Goal: Information Seeking & Learning: Learn about a topic

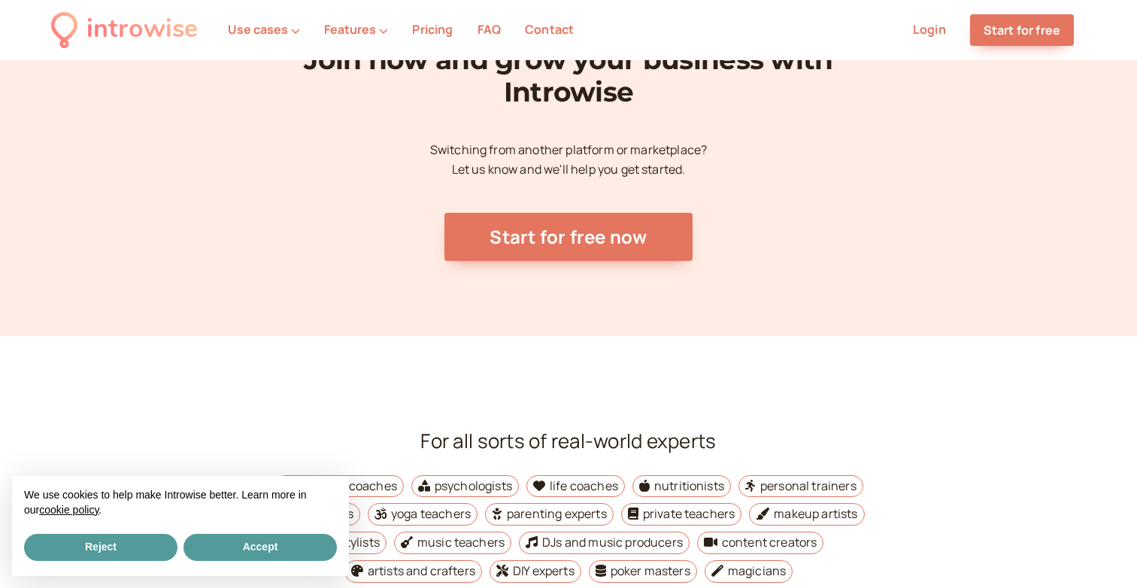
scroll to position [5624, 0]
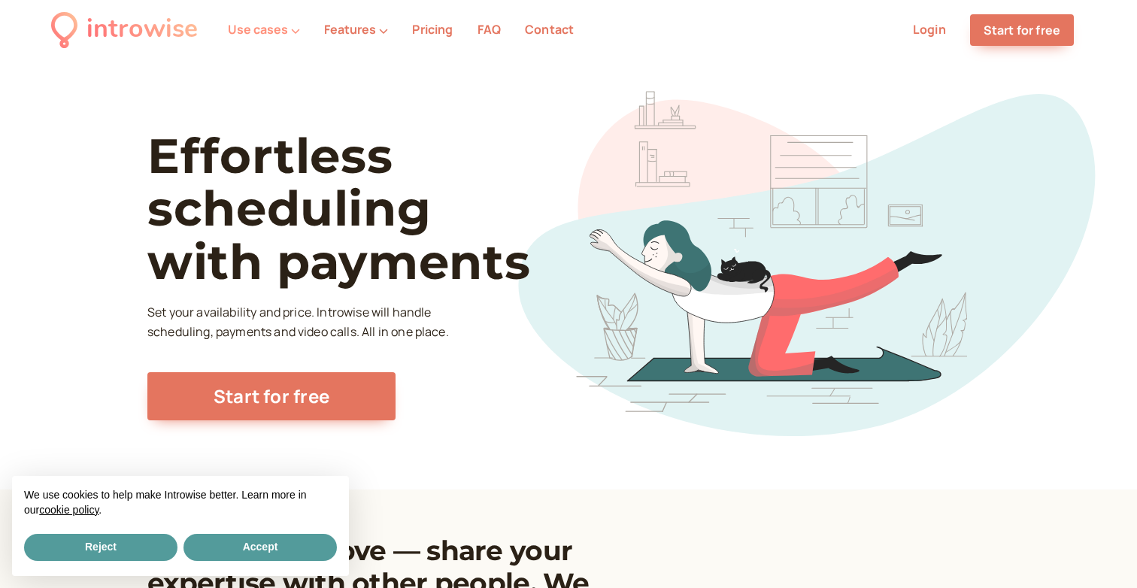
click at [242, 29] on button "Use cases" at bounding box center [264, 30] width 72 height 14
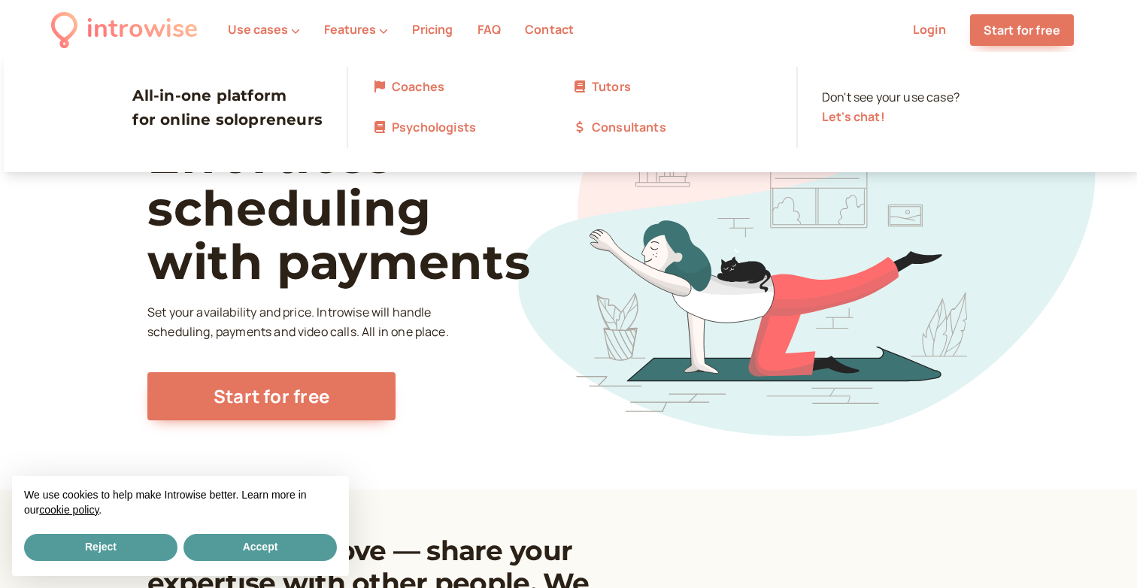
click at [610, 281] on section "Effortless scheduling with payments Set your availability and price. Introwise …" at bounding box center [568, 274] width 842 height 429
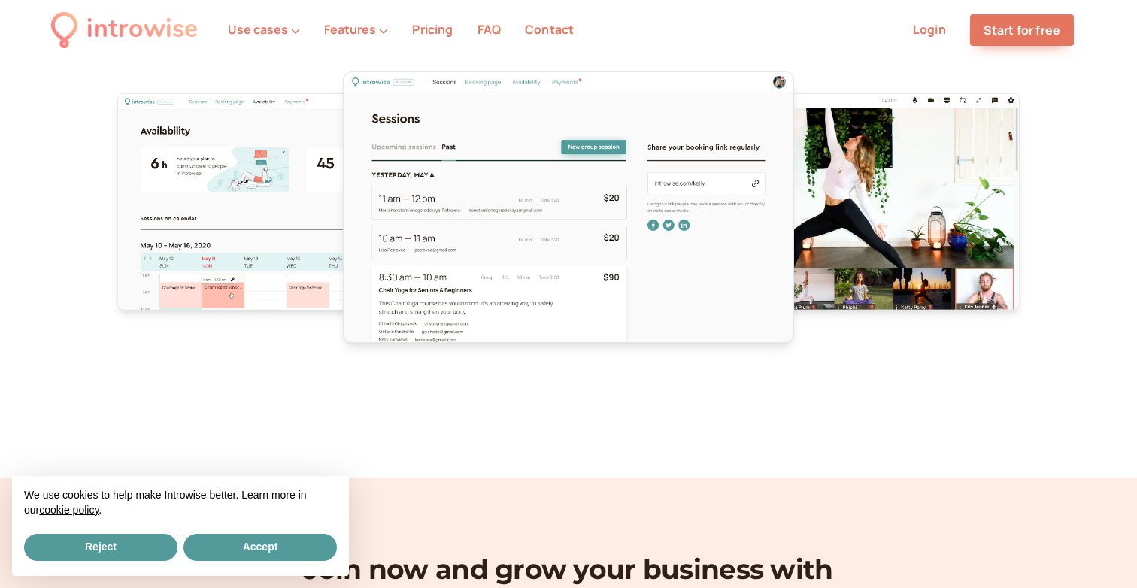
scroll to position [5624, 0]
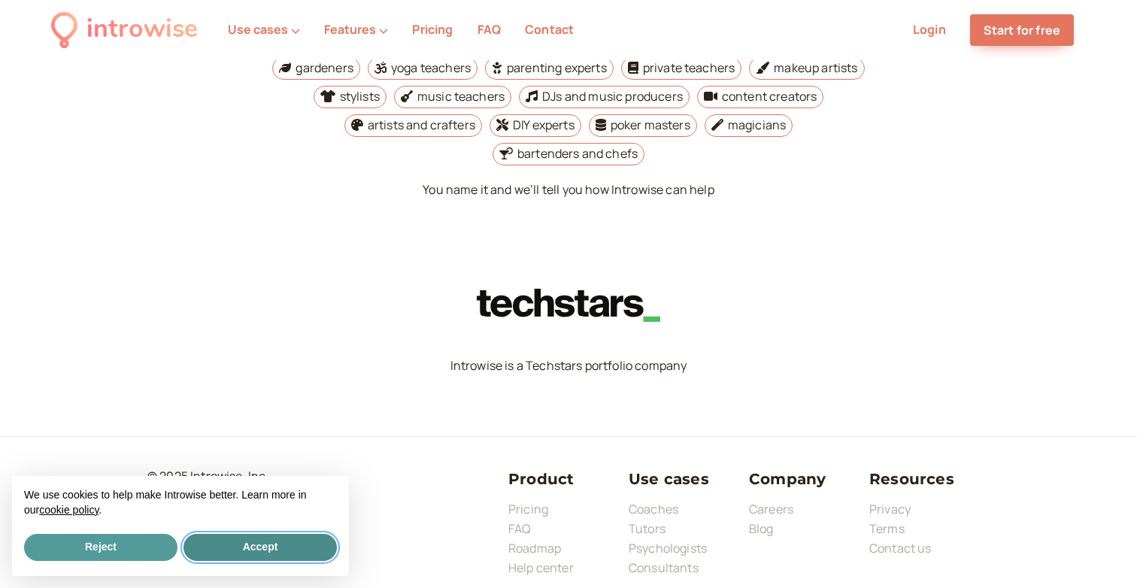
click at [212, 549] on button "Accept" at bounding box center [259, 547] width 153 height 27
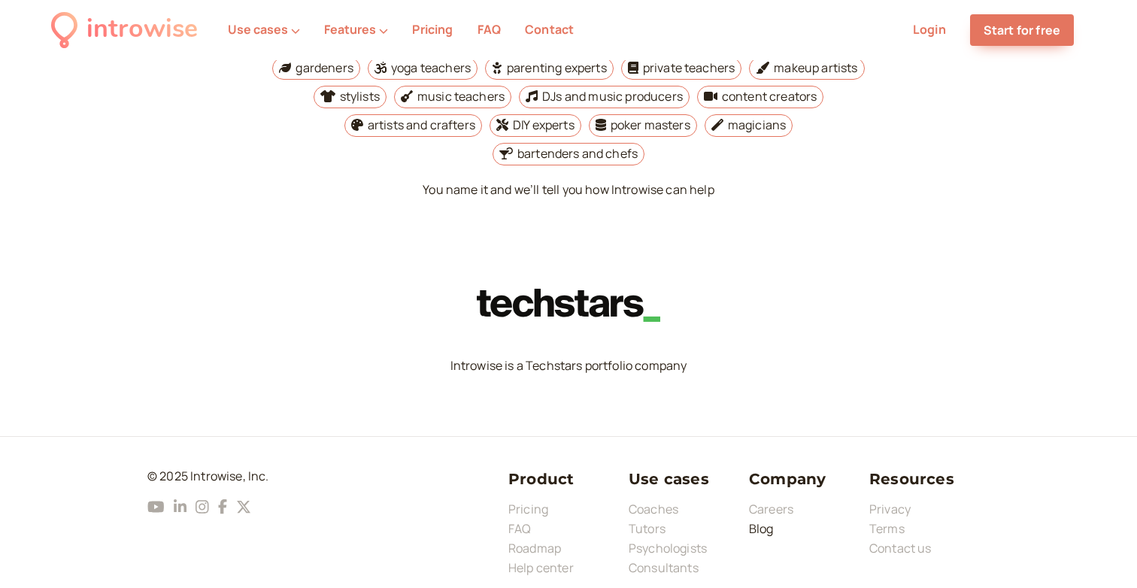
click at [764, 520] on link "Blog" at bounding box center [761, 528] width 25 height 17
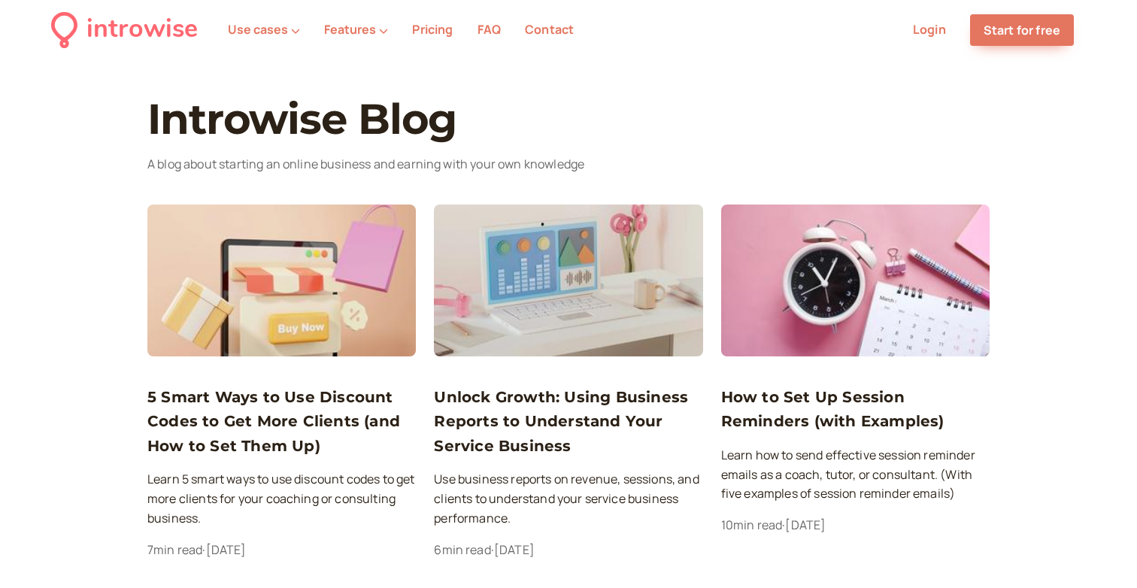
scroll to position [212, 0]
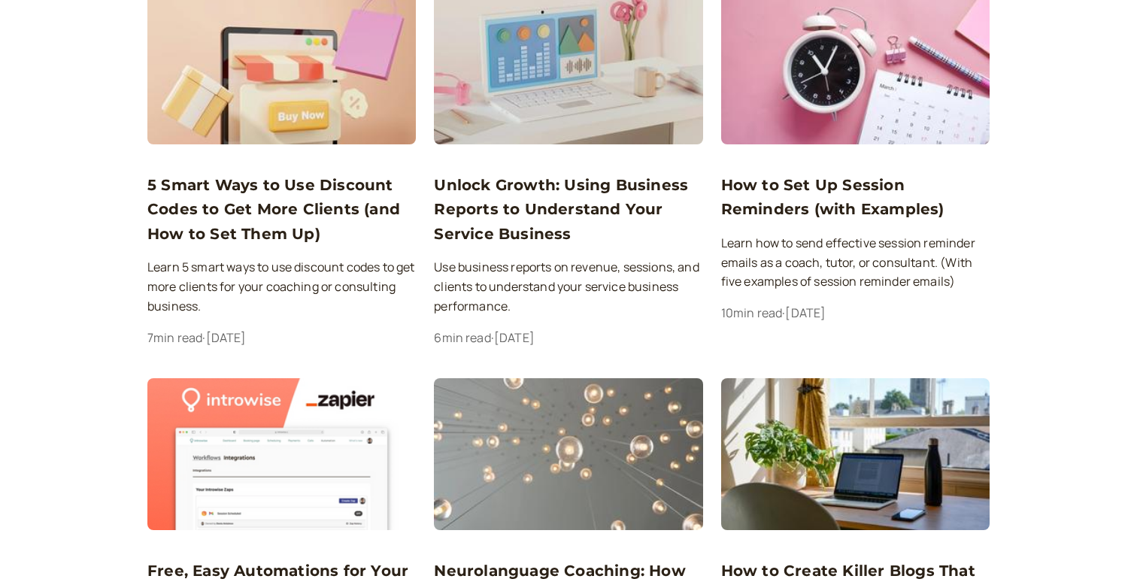
click at [259, 202] on h3 "5 Smart Ways to Use Discount Codes to Get More Clients (and How to Set Them Up)" at bounding box center [281, 209] width 268 height 73
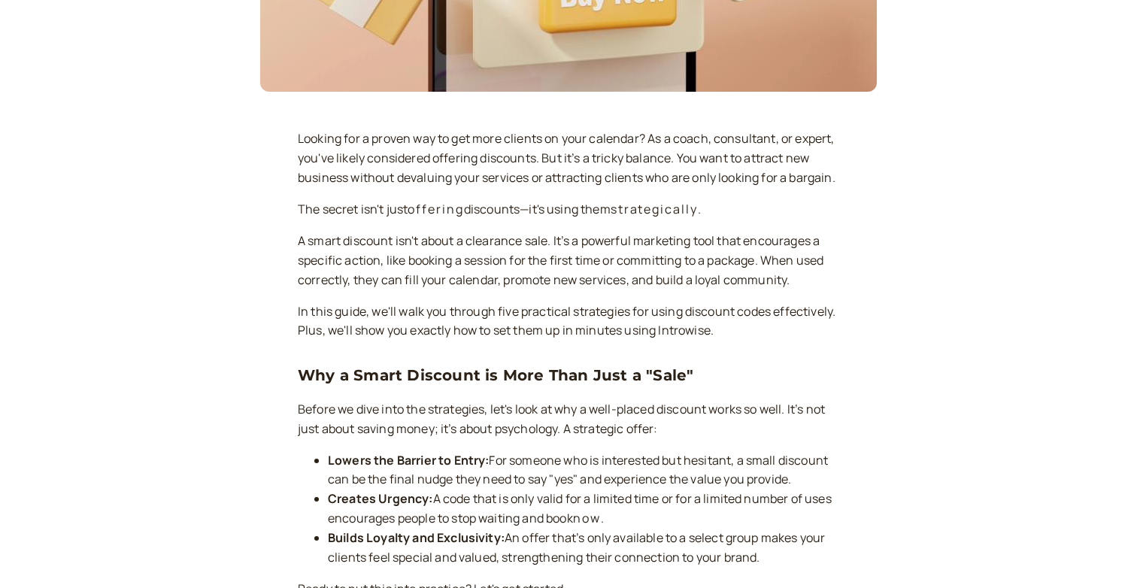
scroll to position [212, 0]
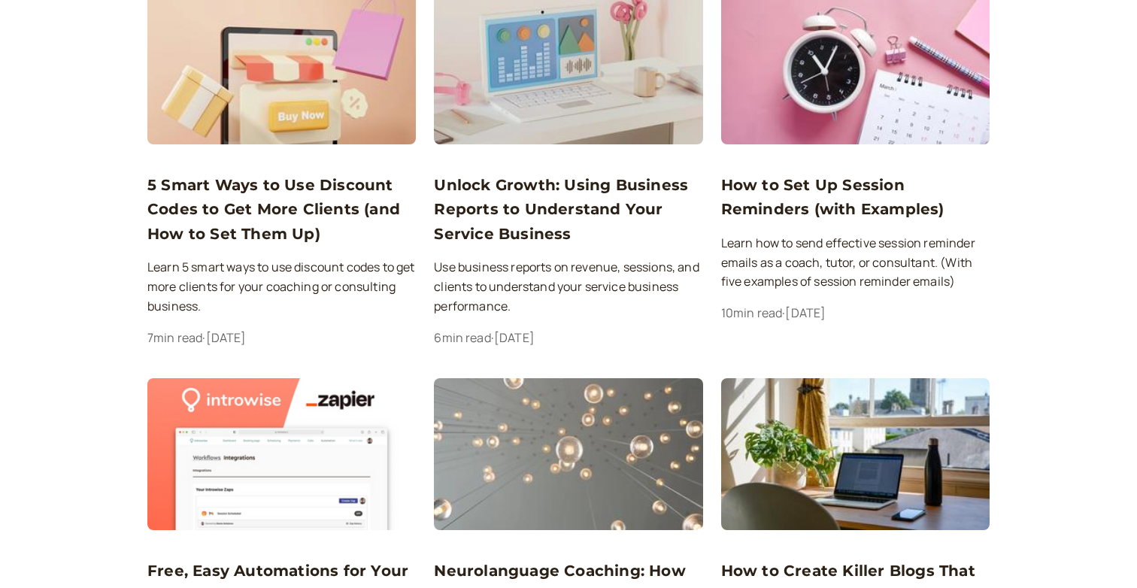
click at [513, 192] on h3 "Unlock Growth: Using Business Reports to Understand Your Service Business" at bounding box center [568, 209] width 268 height 73
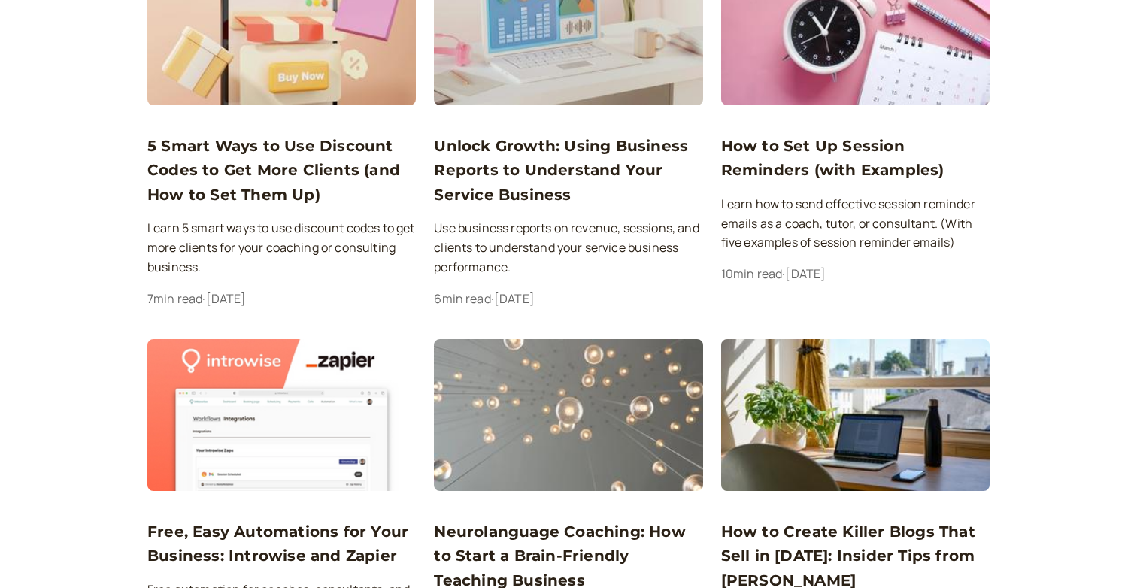
scroll to position [235, 0]
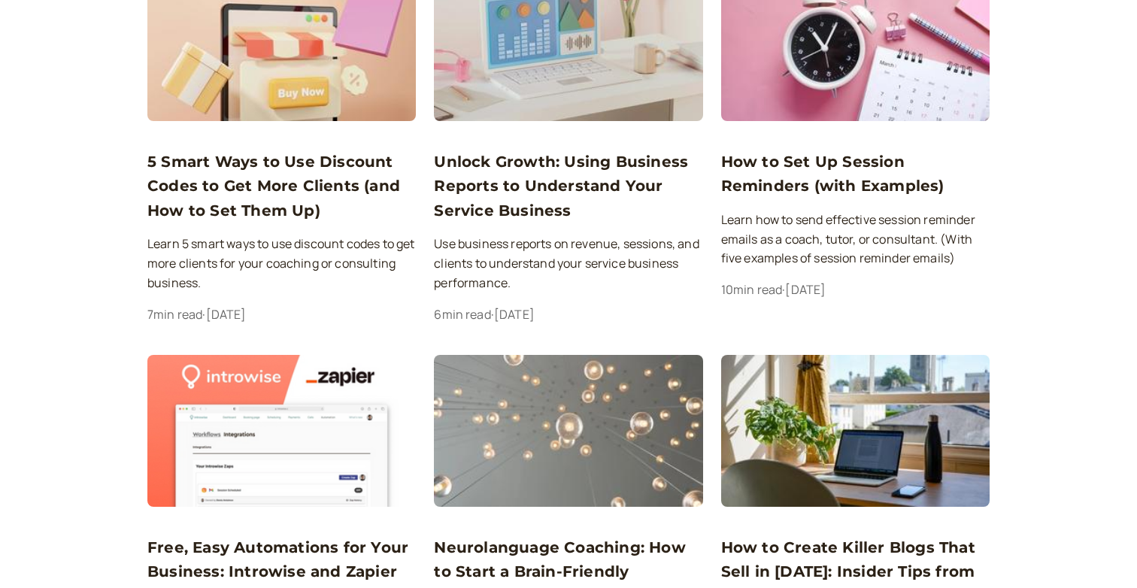
click at [781, 196] on h3 "How to Set Up Session Reminders (with Examples)" at bounding box center [855, 174] width 268 height 49
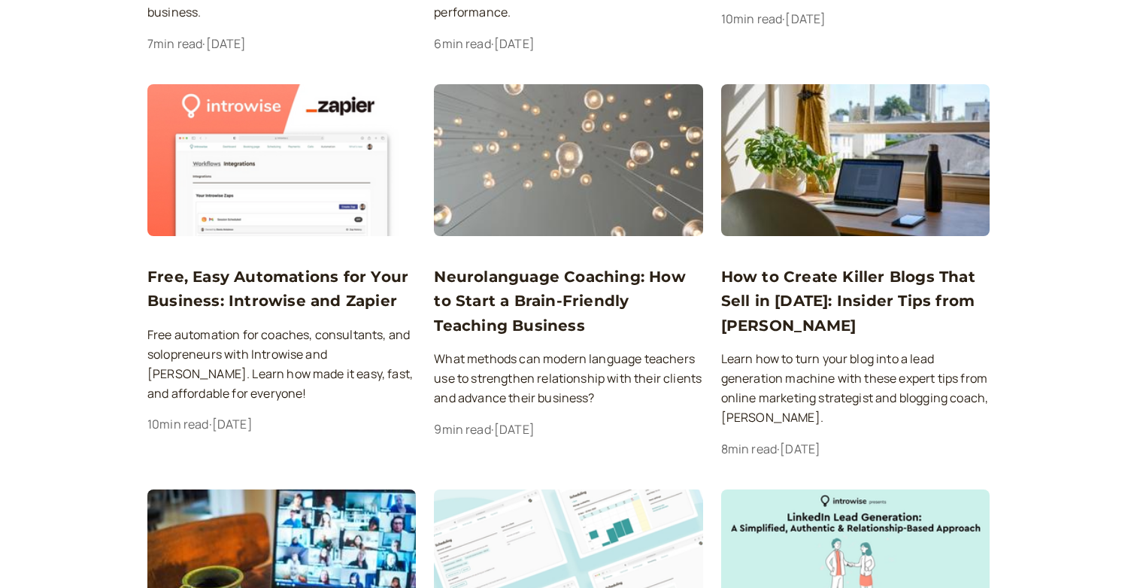
scroll to position [562, 0]
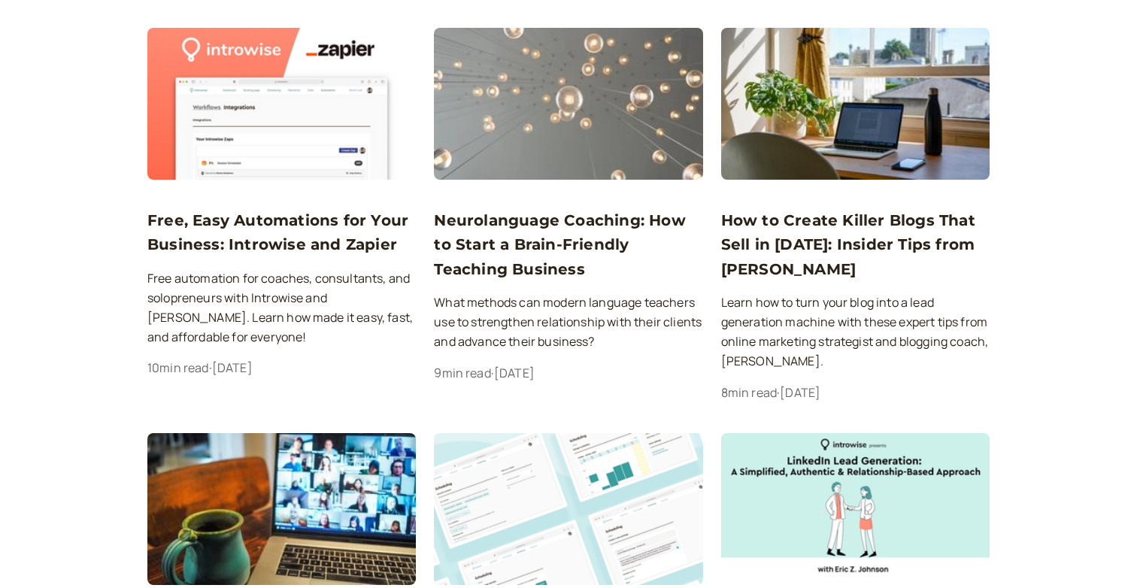
click at [529, 269] on h3 "Neurolanguage Coaching: How to Start a Brain-Friendly Teaching Business" at bounding box center [568, 244] width 268 height 73
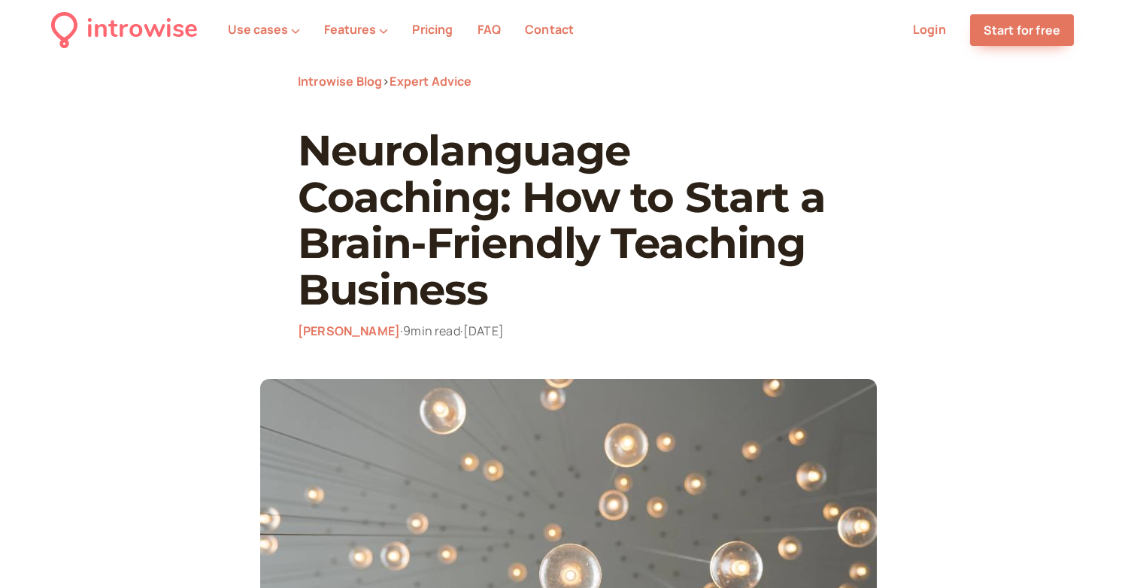
scroll to position [562, 0]
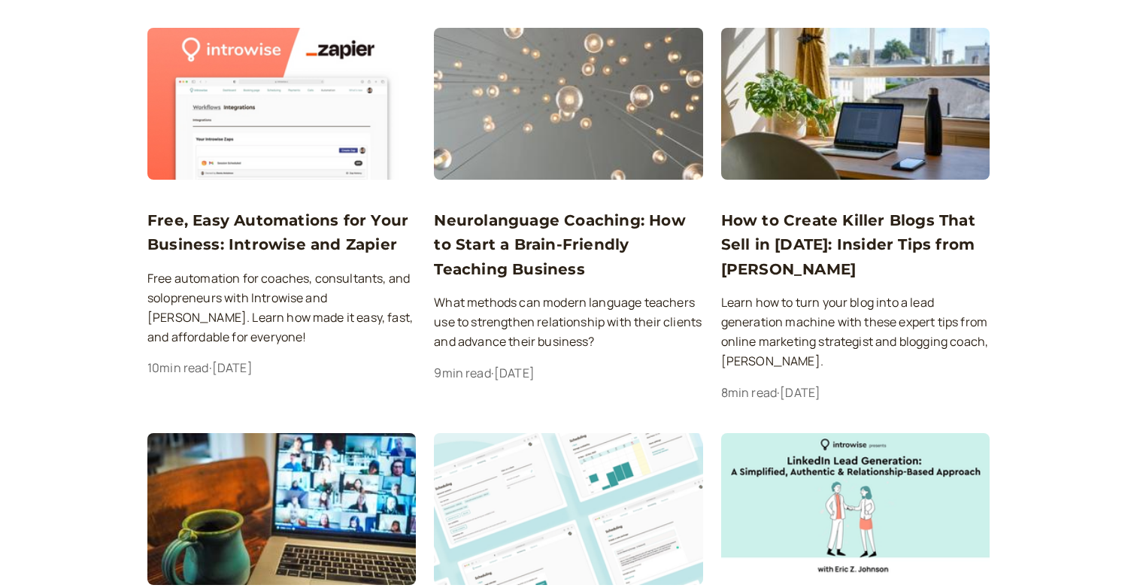
click at [223, 240] on h3 "Free, Easy Automations for Your Business: Introwise and Zapier" at bounding box center [281, 232] width 268 height 49
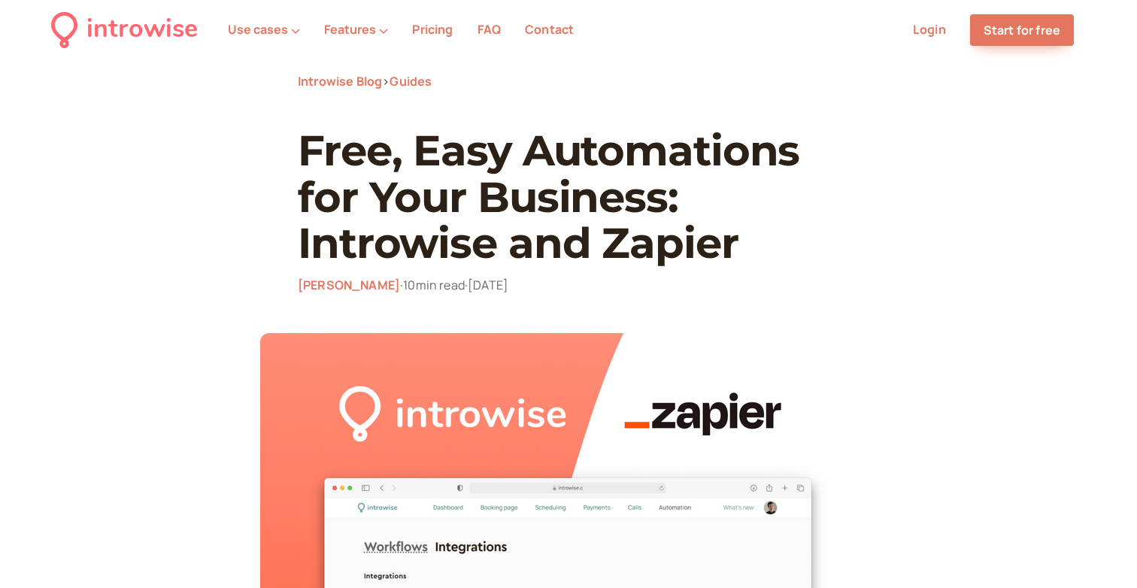
scroll to position [562, 0]
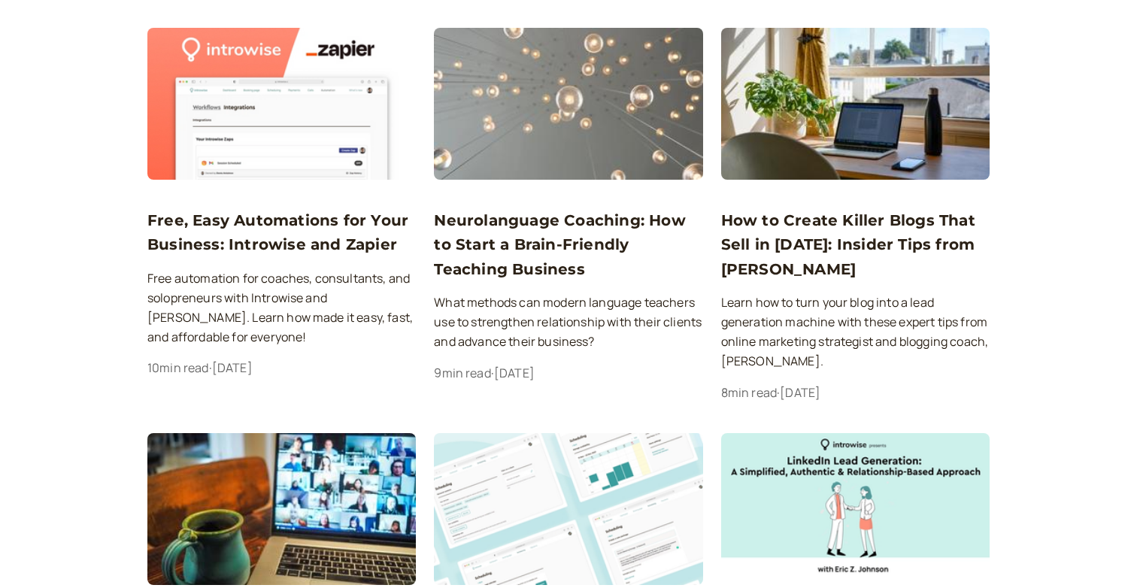
click at [829, 248] on h3 "How to Create Killer Blogs That Sell in 2022: Insider Tips from Stephanie Fiteni" at bounding box center [855, 244] width 268 height 73
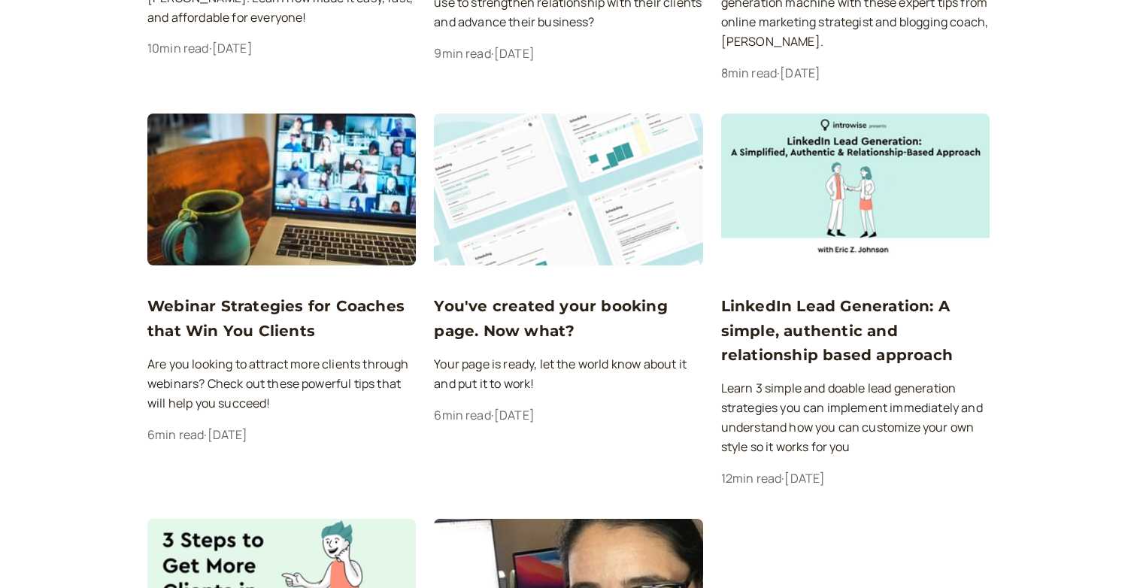
click at [817, 205] on img at bounding box center [855, 190] width 268 height 152
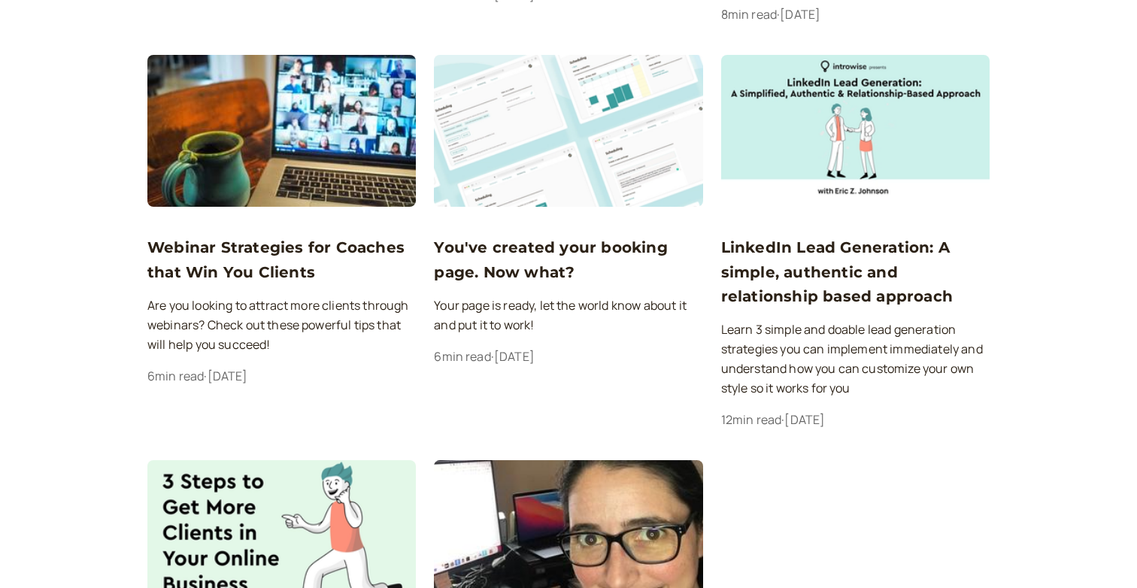
scroll to position [1252, 0]
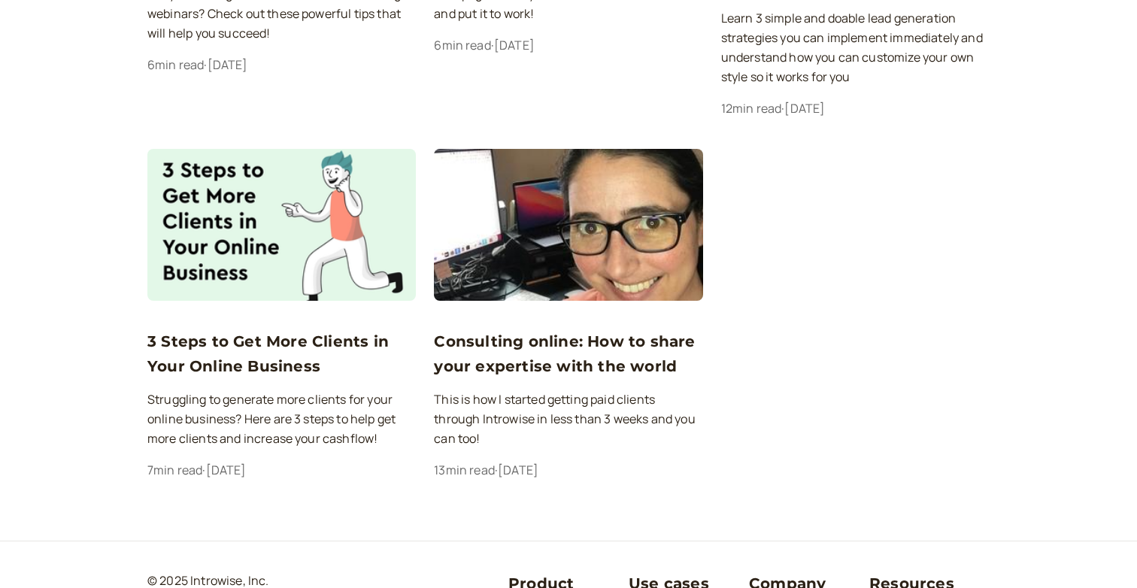
click at [629, 221] on img at bounding box center [568, 225] width 268 height 152
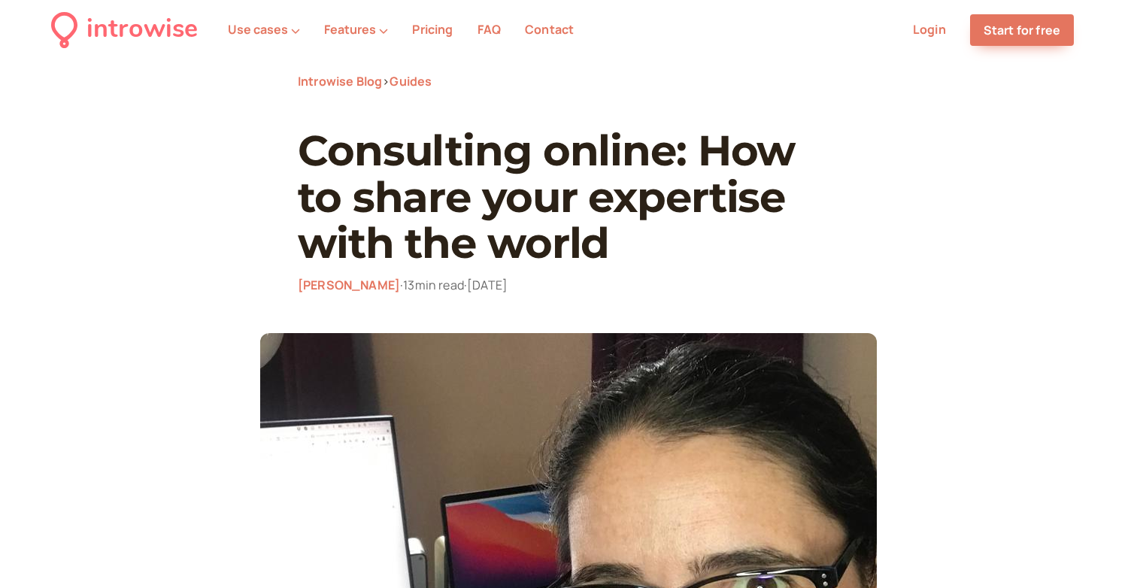
scroll to position [1252, 0]
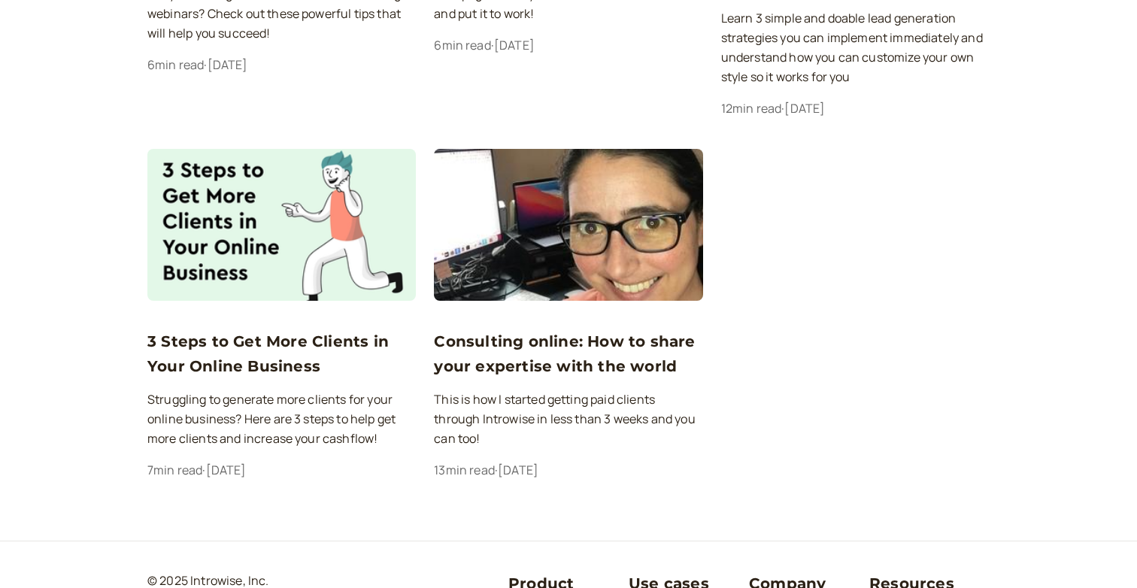
click at [178, 225] on img at bounding box center [281, 225] width 268 height 152
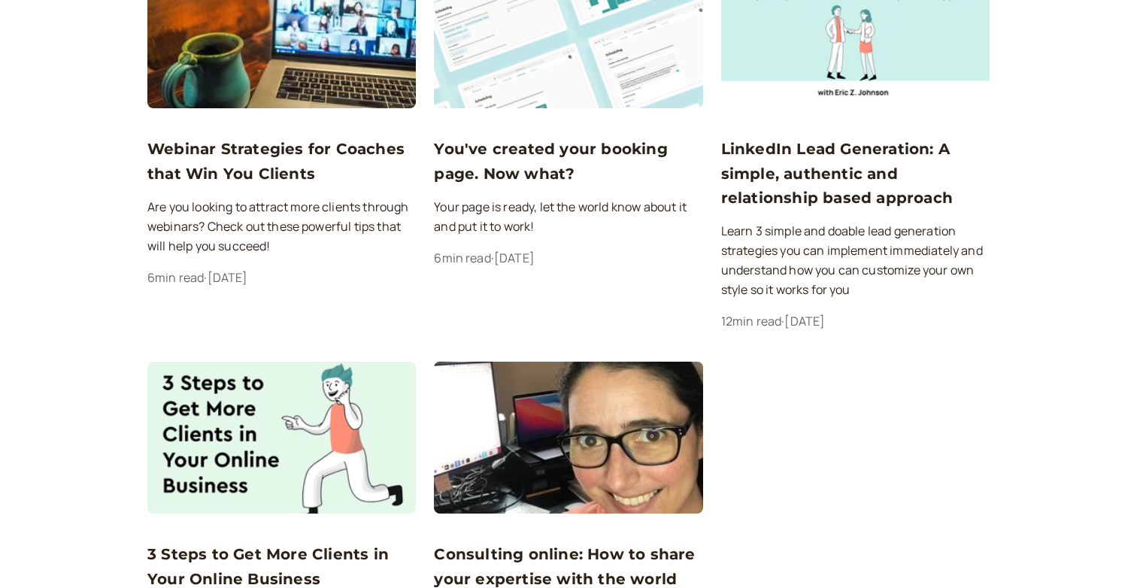
scroll to position [1016, 0]
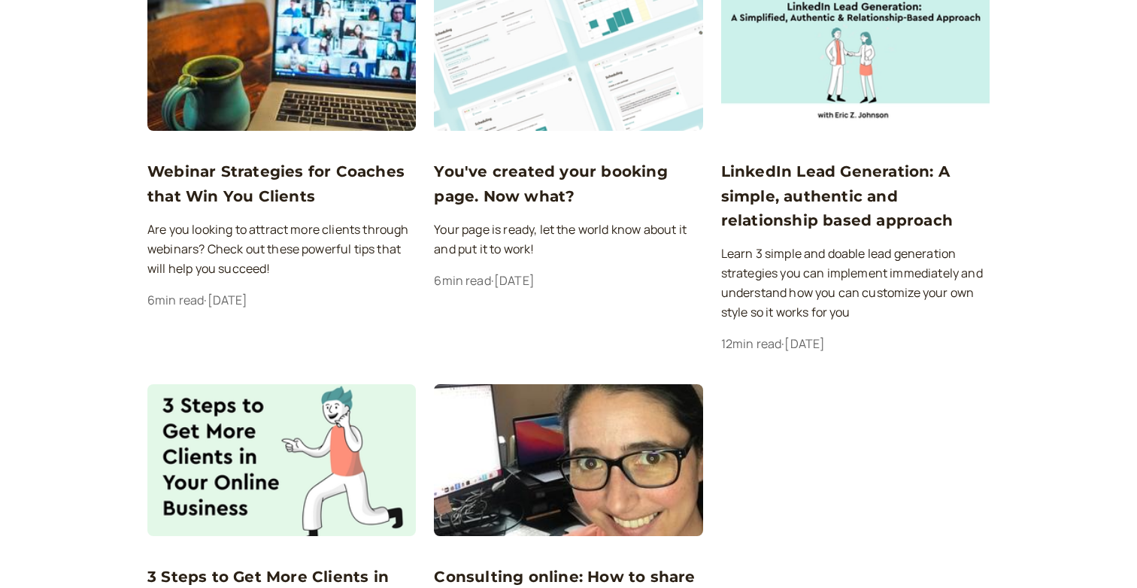
click at [317, 86] on img at bounding box center [281, 55] width 268 height 152
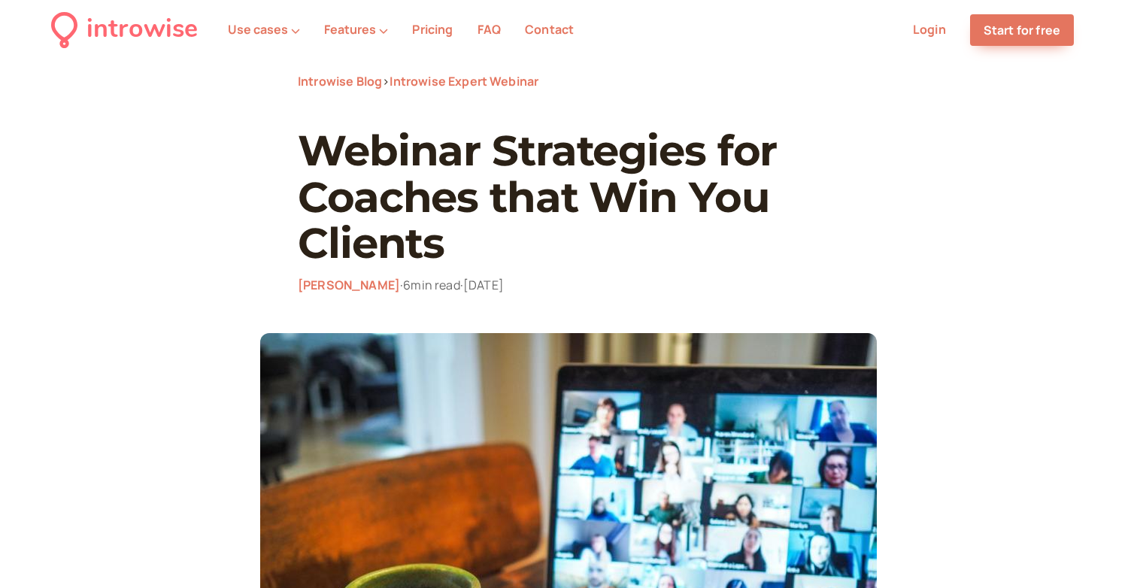
scroll to position [1016, 0]
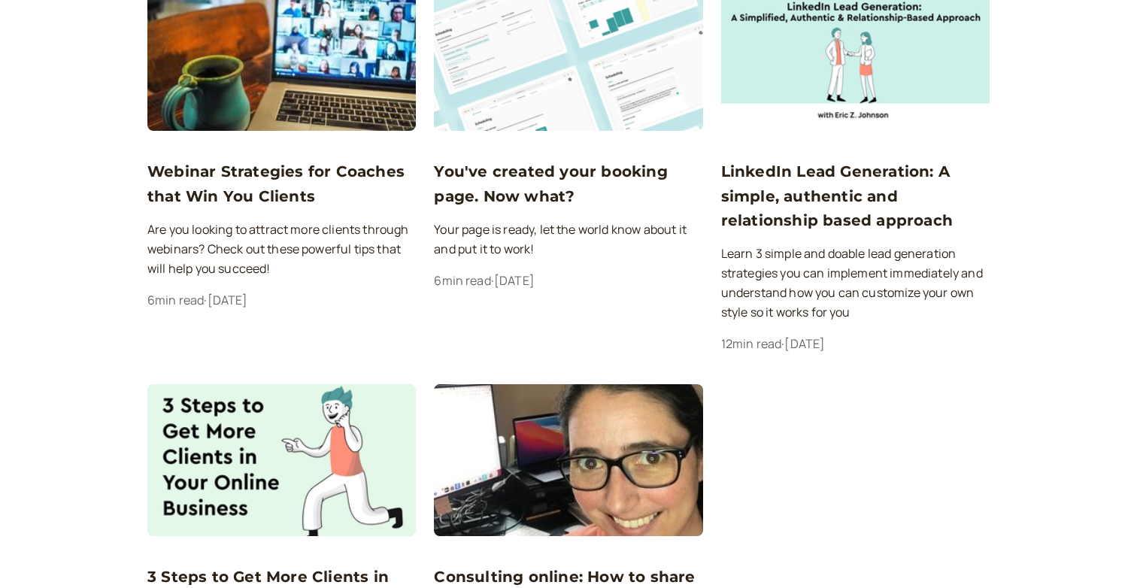
click at [548, 87] on img at bounding box center [568, 55] width 268 height 152
